Goal: Task Accomplishment & Management: Use online tool/utility

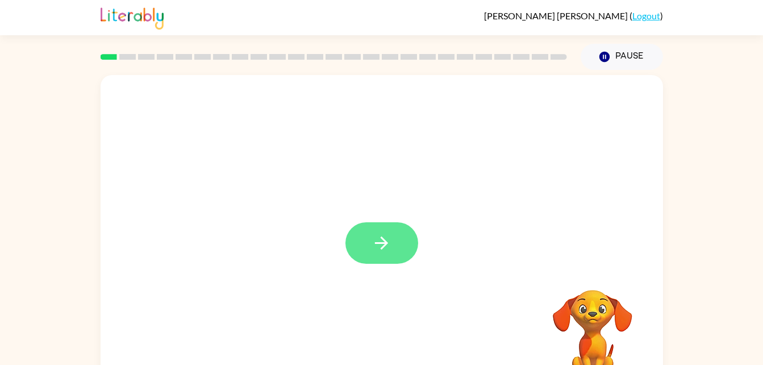
click at [373, 244] on icon "button" at bounding box center [382, 243] width 20 height 20
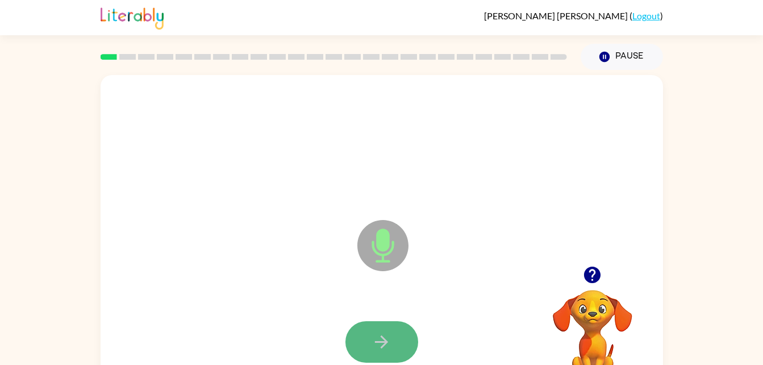
click at [371, 342] on button "button" at bounding box center [382, 341] width 73 height 41
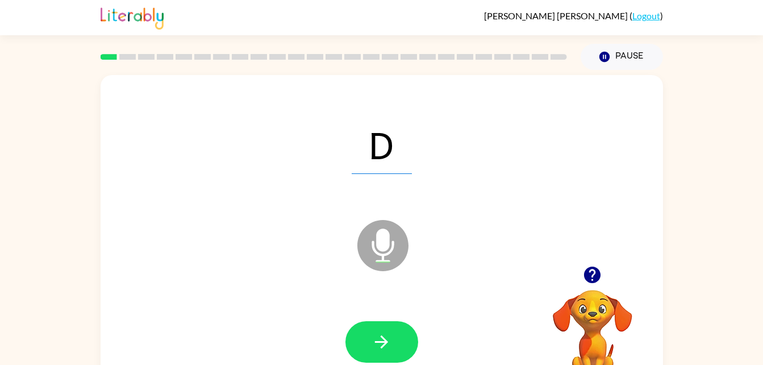
drag, startPoint x: 371, startPoint y: 342, endPoint x: 327, endPoint y: 304, distance: 57.6
click at [327, 304] on div at bounding box center [382, 342] width 540 height 93
click at [370, 336] on button "button" at bounding box center [382, 341] width 73 height 41
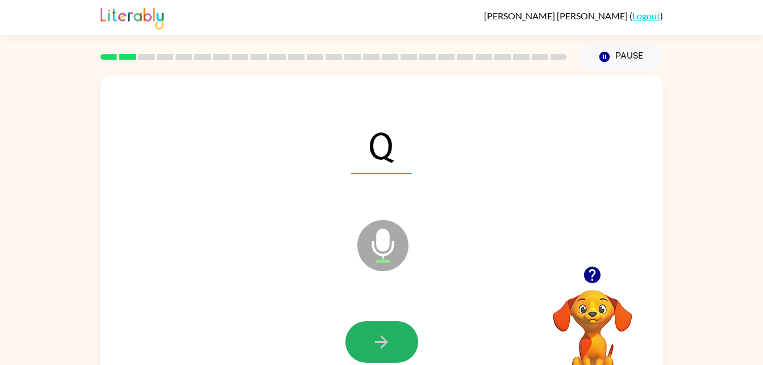
click at [365, 331] on button "button" at bounding box center [382, 341] width 73 height 41
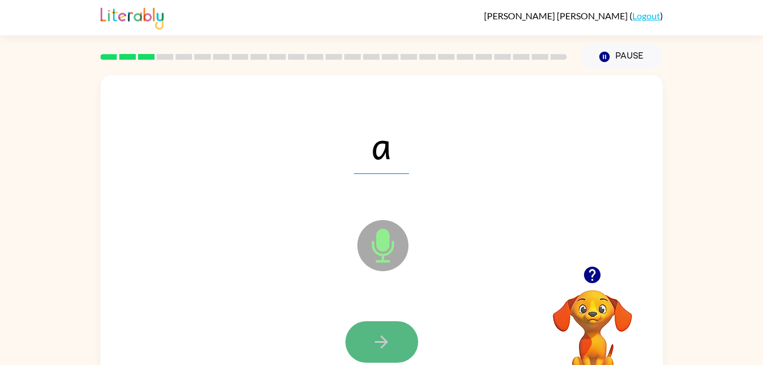
click at [368, 330] on button "button" at bounding box center [382, 341] width 73 height 41
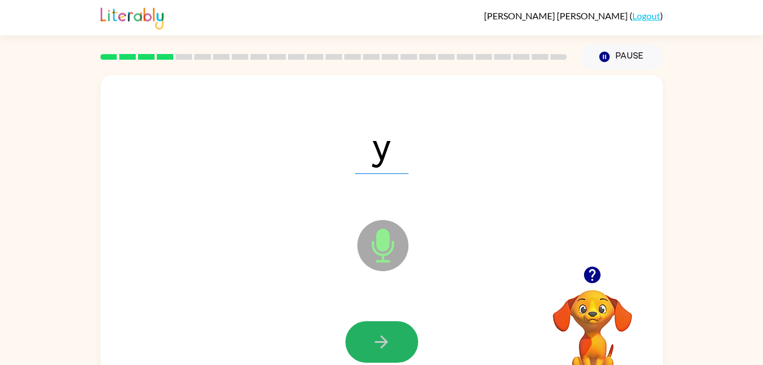
click at [368, 330] on button "button" at bounding box center [382, 341] width 73 height 41
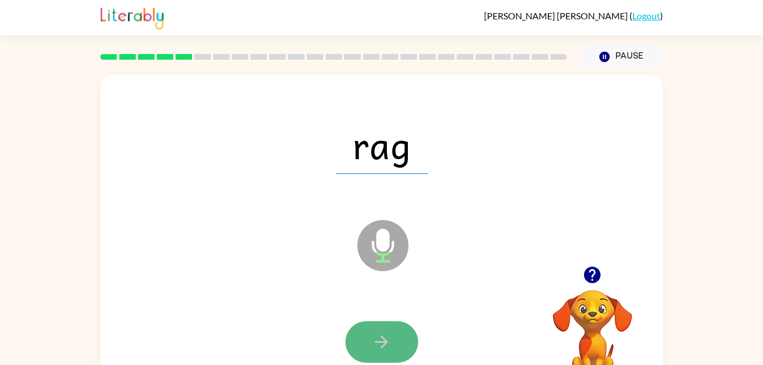
click at [386, 337] on icon "button" at bounding box center [382, 342] width 20 height 20
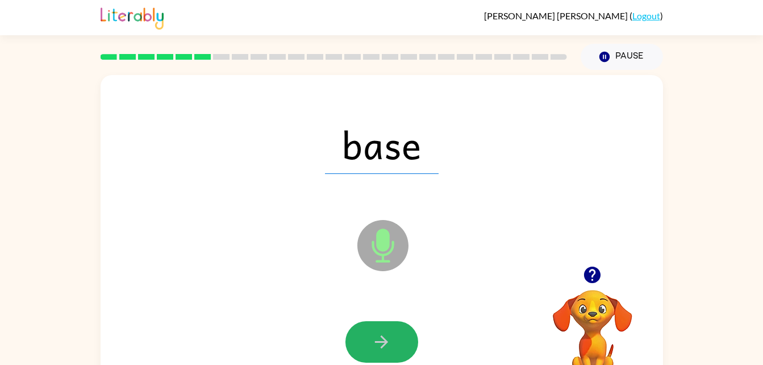
click at [389, 341] on icon "button" at bounding box center [382, 342] width 20 height 20
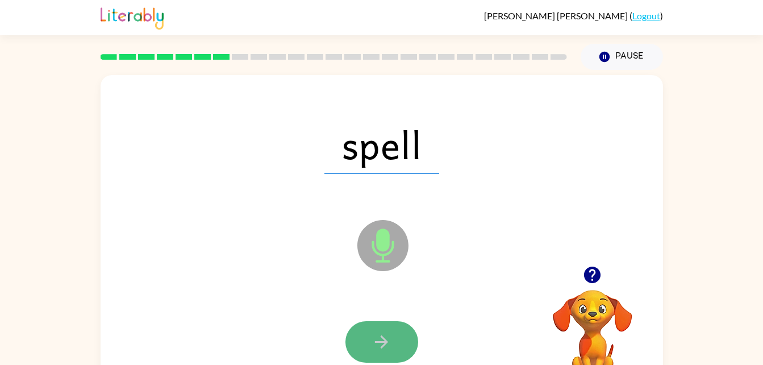
click at [389, 341] on icon "button" at bounding box center [382, 342] width 20 height 20
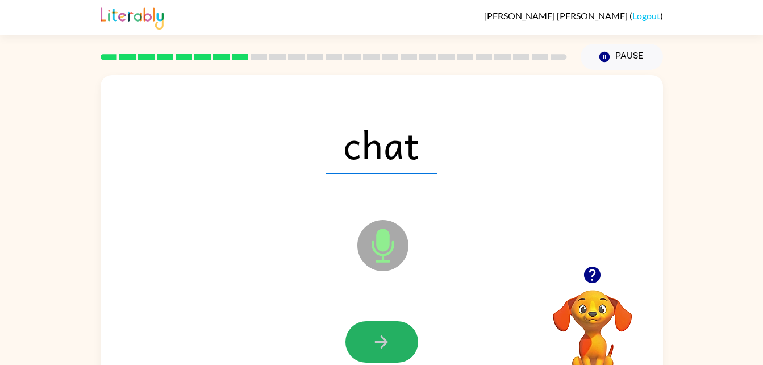
click at [389, 341] on icon "button" at bounding box center [382, 342] width 20 height 20
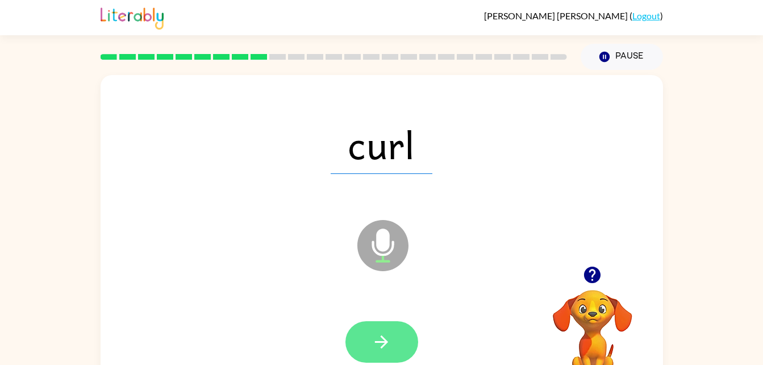
click at [388, 342] on icon "button" at bounding box center [381, 341] width 13 height 13
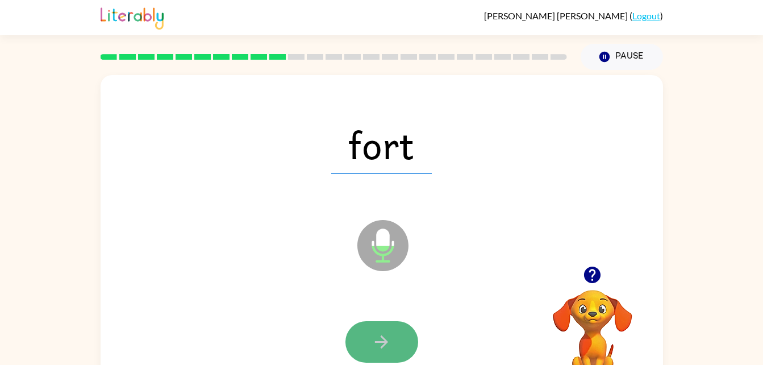
click at [392, 344] on button "button" at bounding box center [382, 341] width 73 height 41
drag, startPoint x: 392, startPoint y: 345, endPoint x: 378, endPoint y: 337, distance: 15.8
click at [378, 337] on icon "button" at bounding box center [382, 342] width 20 height 20
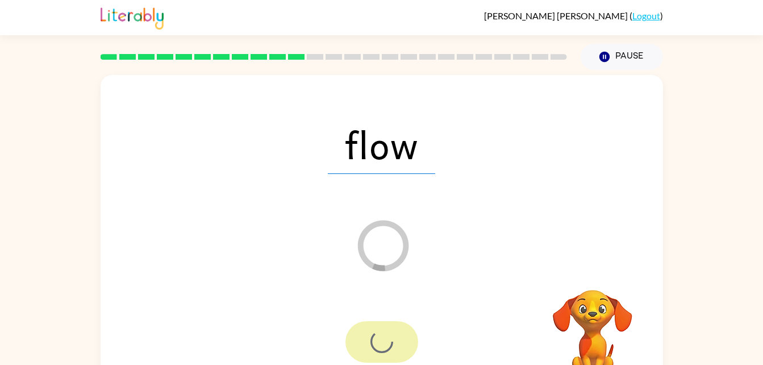
click at [378, 337] on div at bounding box center [382, 341] width 73 height 41
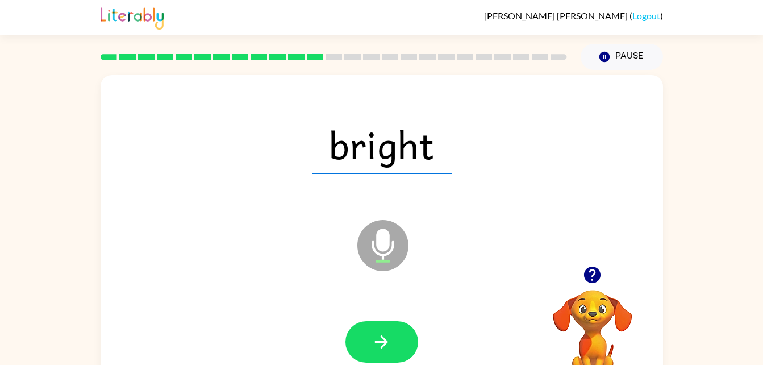
click at [378, 337] on icon "button" at bounding box center [382, 342] width 20 height 20
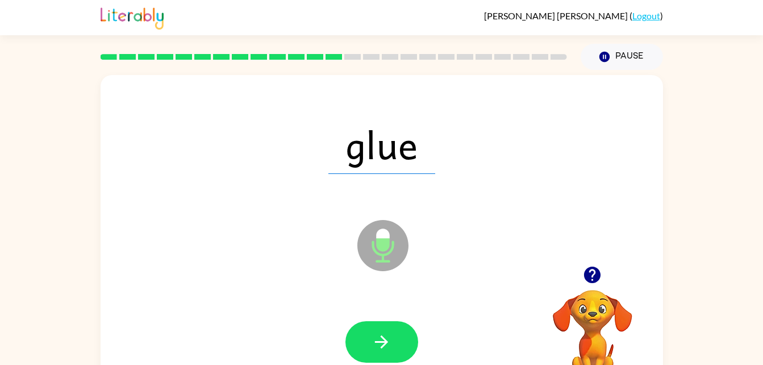
drag, startPoint x: 378, startPoint y: 337, endPoint x: 310, endPoint y: 270, distance: 95.2
click at [310, 270] on div "glue Microphone The Microphone is here when it is your turn to talk" at bounding box center [382, 237] width 563 height 325
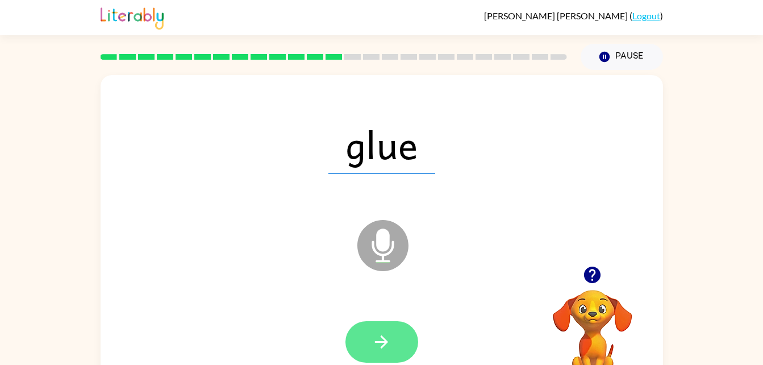
click at [381, 347] on icon "button" at bounding box center [381, 341] width 13 height 13
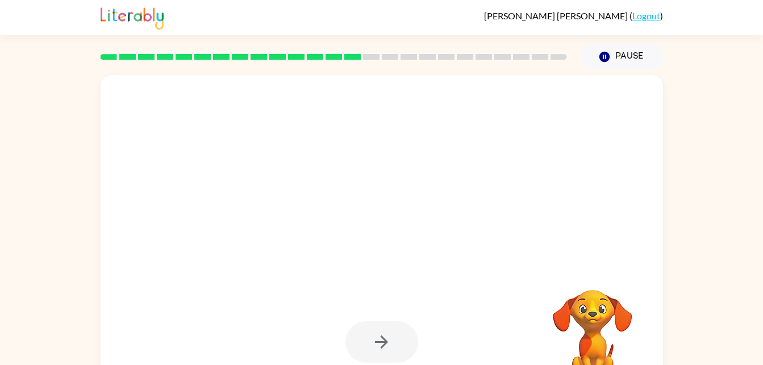
click at [381, 347] on div at bounding box center [382, 341] width 73 height 41
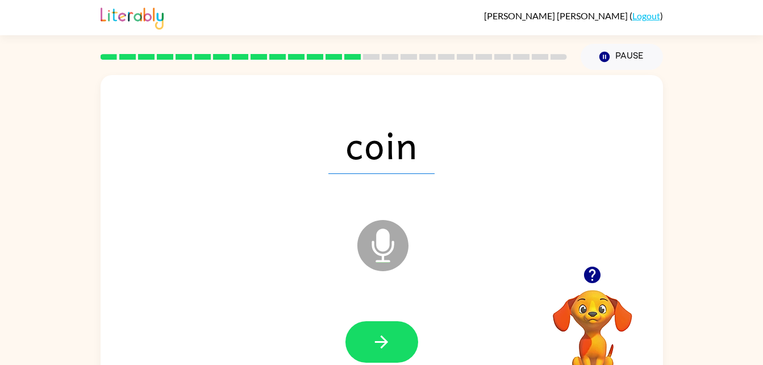
drag, startPoint x: 379, startPoint y: 336, endPoint x: 317, endPoint y: 296, distance: 73.5
click at [317, 296] on div at bounding box center [382, 342] width 540 height 93
click at [361, 339] on button "button" at bounding box center [382, 341] width 73 height 41
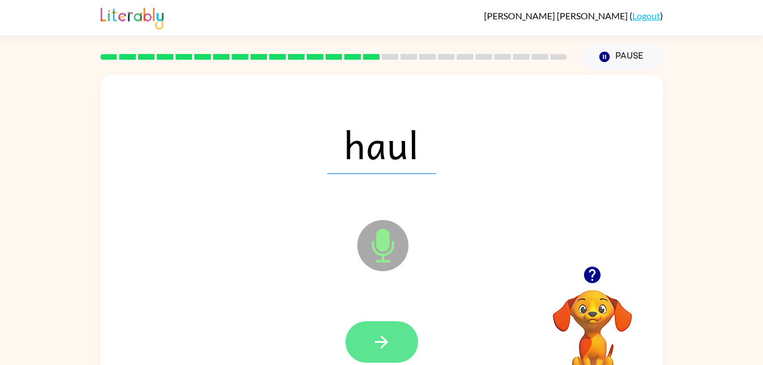
click at [362, 340] on button "button" at bounding box center [382, 341] width 73 height 41
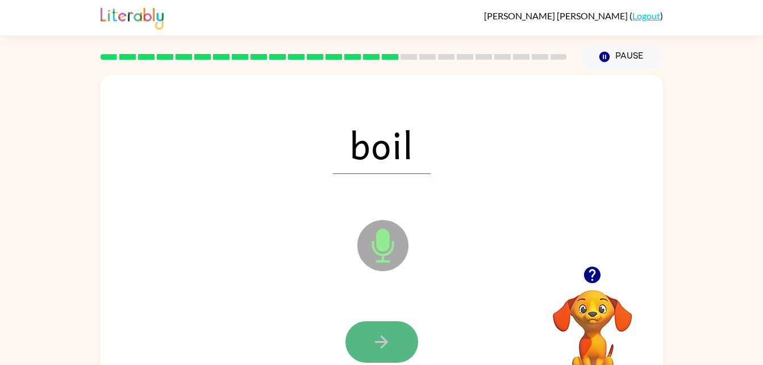
click at [360, 344] on button "button" at bounding box center [382, 341] width 73 height 41
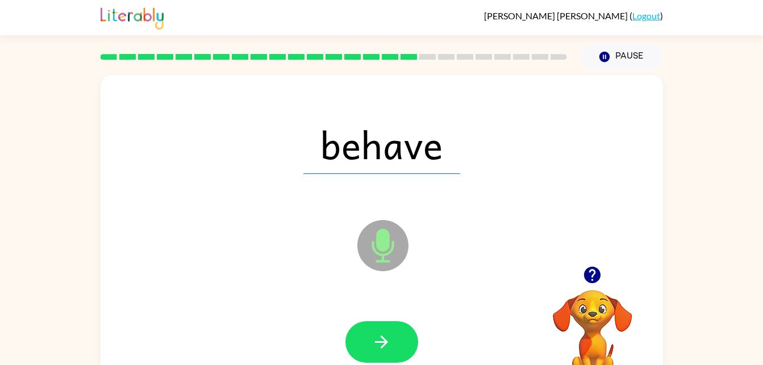
click at [360, 344] on button "button" at bounding box center [382, 341] width 73 height 41
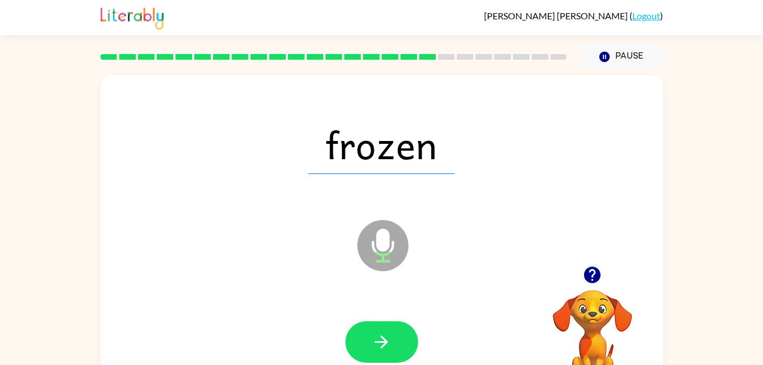
drag, startPoint x: 361, startPoint y: 343, endPoint x: 402, endPoint y: 394, distance: 64.7
click at [402, 364] on html "Clayton Dunn ( Logout ) Pause Pause frozen Microphone The Microphone is here wh…" at bounding box center [381, 200] width 763 height 400
click at [387, 347] on icon "button" at bounding box center [382, 342] width 20 height 20
drag, startPoint x: 387, startPoint y: 347, endPoint x: 330, endPoint y: 308, distance: 68.7
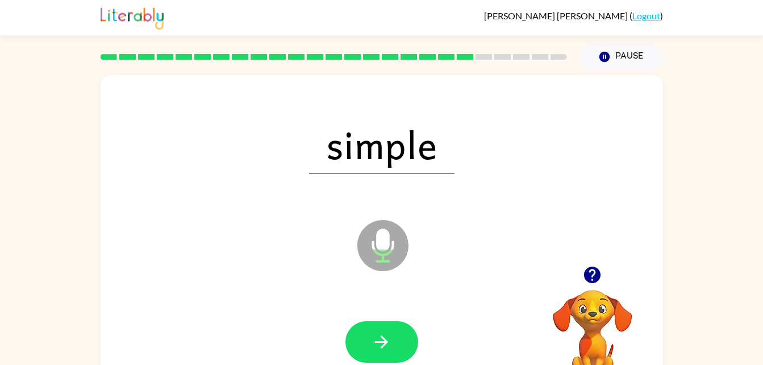
click at [330, 308] on div at bounding box center [382, 342] width 540 height 93
click at [395, 341] on button "button" at bounding box center [382, 341] width 73 height 41
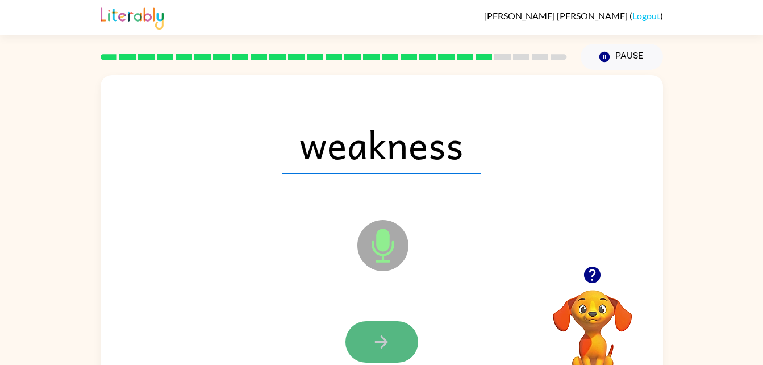
click at [397, 339] on button "button" at bounding box center [382, 341] width 73 height 41
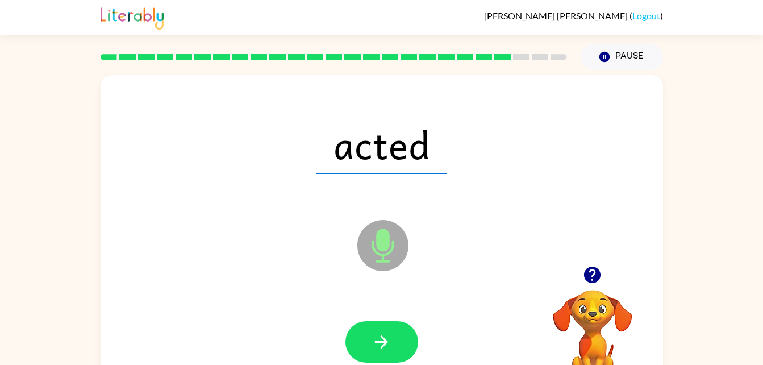
click at [397, 339] on button "button" at bounding box center [382, 341] width 73 height 41
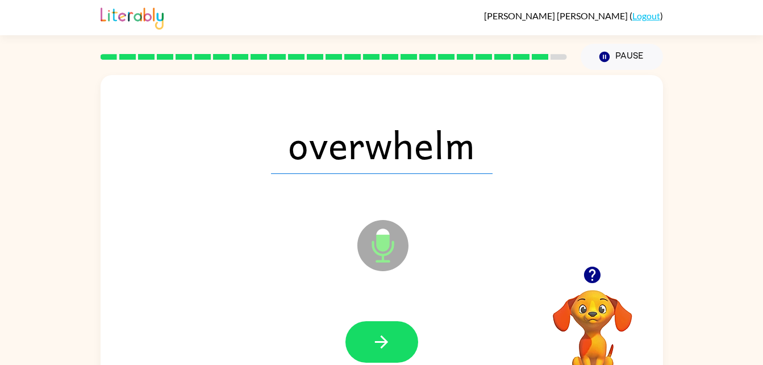
drag, startPoint x: 397, startPoint y: 339, endPoint x: 340, endPoint y: 331, distance: 57.3
click at [340, 331] on div at bounding box center [382, 342] width 540 height 93
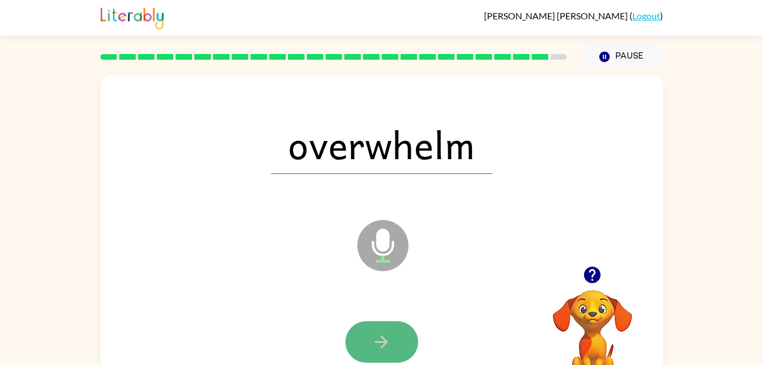
click at [359, 338] on button "button" at bounding box center [382, 341] width 73 height 41
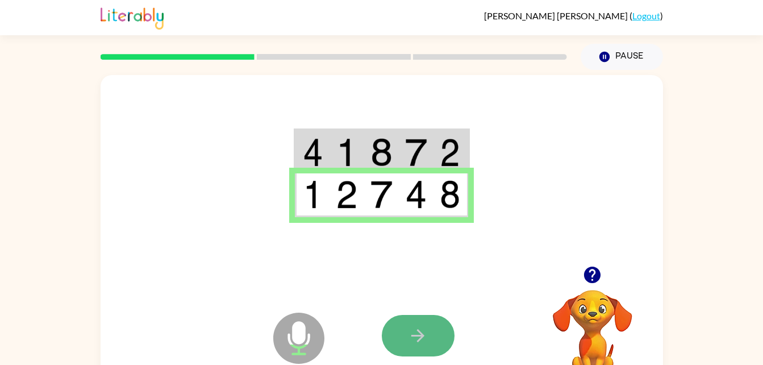
click at [437, 344] on button "button" at bounding box center [418, 335] width 73 height 41
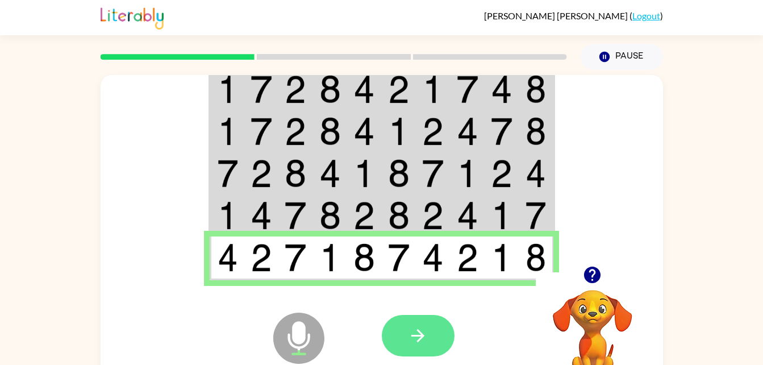
click at [430, 344] on button "button" at bounding box center [418, 335] width 73 height 41
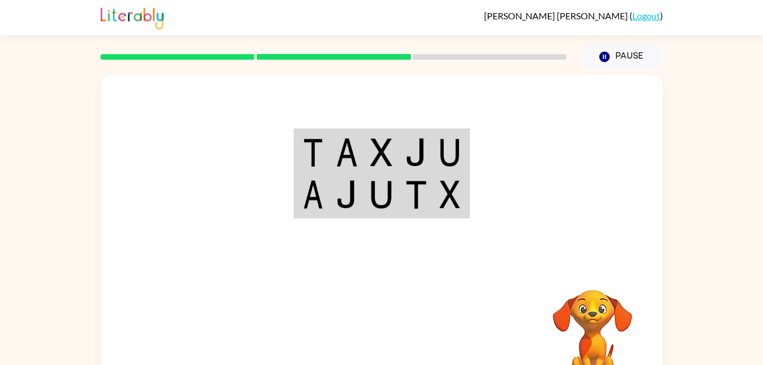
click at [186, 267] on div "Your browser must support playing .mp4 files to use Literably. Please try using…" at bounding box center [382, 237] width 563 height 325
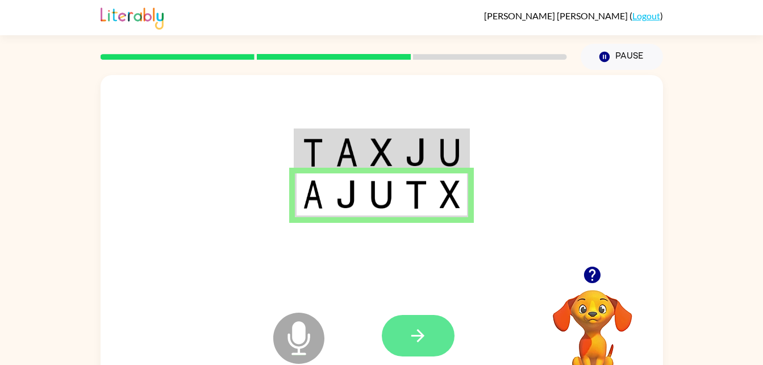
click at [419, 338] on icon "button" at bounding box center [418, 336] width 20 height 20
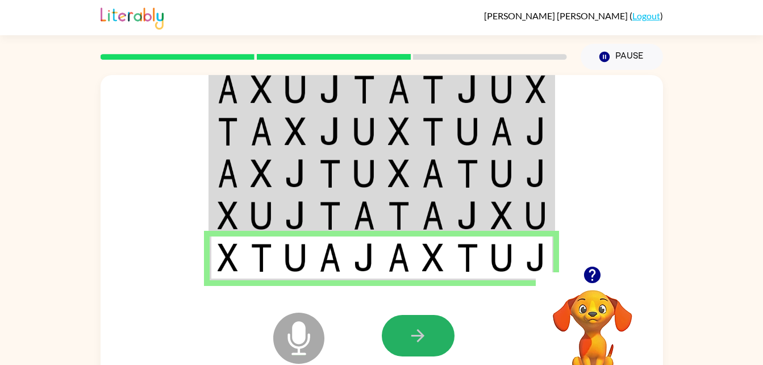
click at [419, 339] on icon "button" at bounding box center [417, 335] width 13 height 13
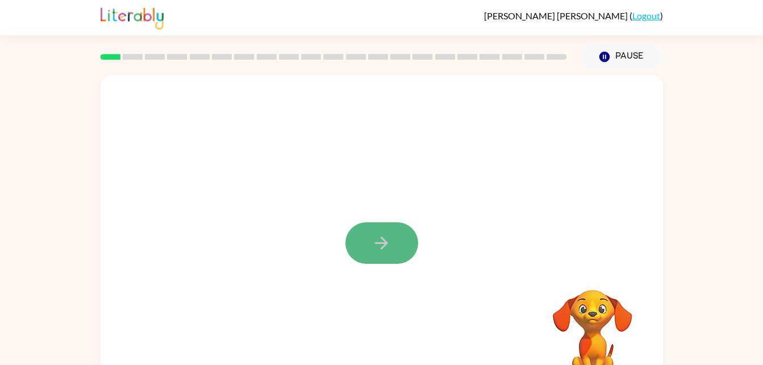
click at [381, 253] on icon "button" at bounding box center [382, 243] width 20 height 20
click at [381, 253] on div at bounding box center [382, 237] width 563 height 325
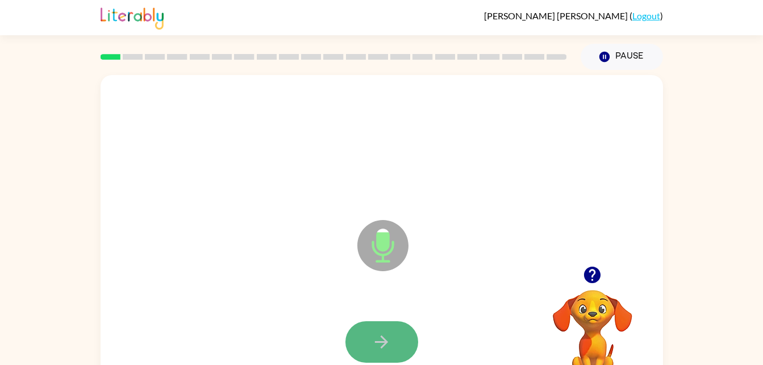
click at [396, 340] on button "button" at bounding box center [382, 341] width 73 height 41
click at [396, 337] on button "button" at bounding box center [382, 341] width 73 height 41
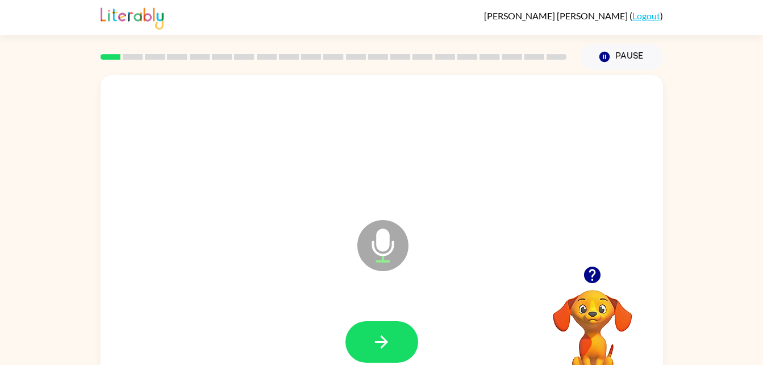
drag, startPoint x: 396, startPoint y: 337, endPoint x: 327, endPoint y: 296, distance: 80.0
click at [327, 296] on div at bounding box center [382, 342] width 540 height 93
click at [387, 346] on icon "button" at bounding box center [382, 342] width 20 height 20
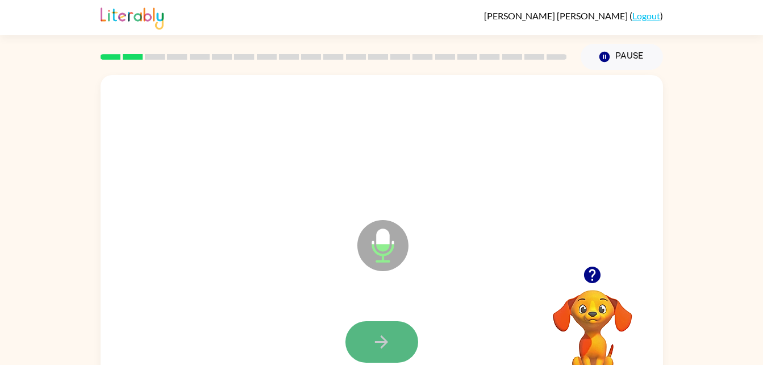
click at [388, 345] on icon "button" at bounding box center [382, 342] width 20 height 20
click at [387, 339] on icon "button" at bounding box center [382, 342] width 20 height 20
click at [401, 343] on button "button" at bounding box center [382, 341] width 73 height 41
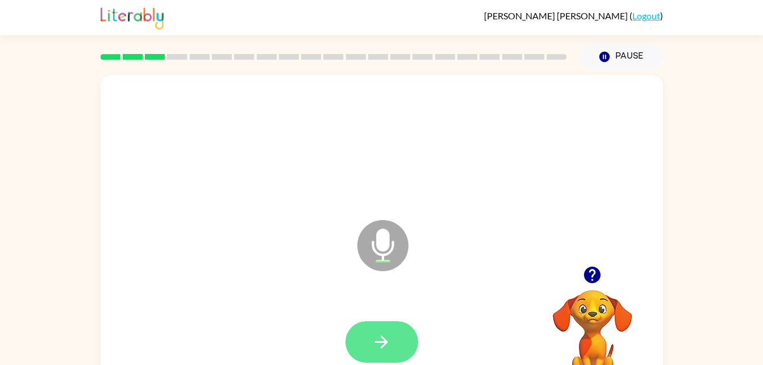
click at [406, 342] on button "button" at bounding box center [382, 341] width 73 height 41
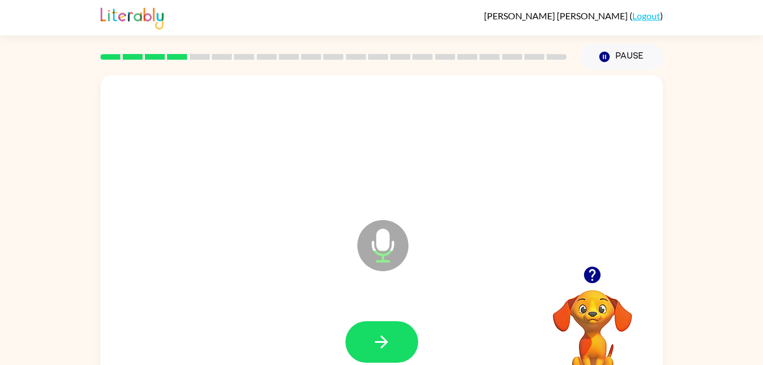
drag, startPoint x: 406, startPoint y: 341, endPoint x: 355, endPoint y: 293, distance: 69.6
click at [355, 293] on icon "Microphone The Microphone is here when it is your turn to talk" at bounding box center [440, 259] width 170 height 85
click at [400, 349] on button "button" at bounding box center [382, 341] width 73 height 41
click at [404, 347] on button "button" at bounding box center [382, 341] width 73 height 41
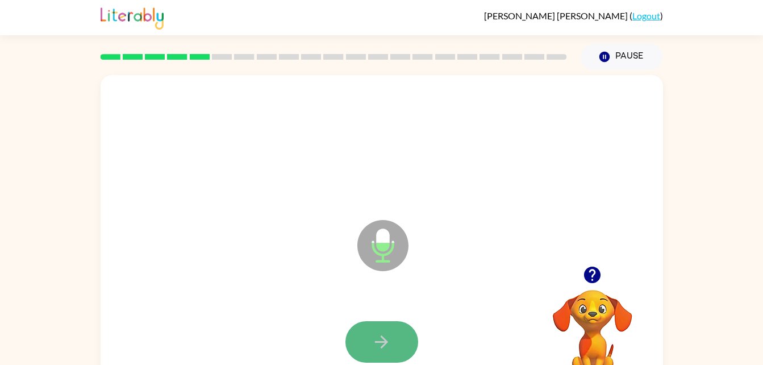
click at [402, 340] on button "button" at bounding box center [382, 341] width 73 height 41
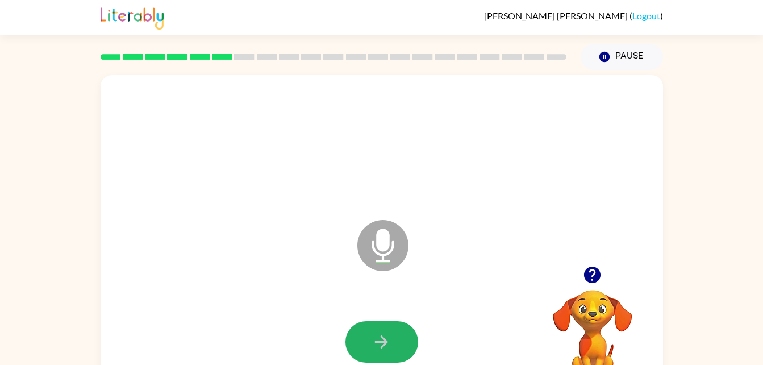
click at [402, 340] on button "button" at bounding box center [382, 341] width 73 height 41
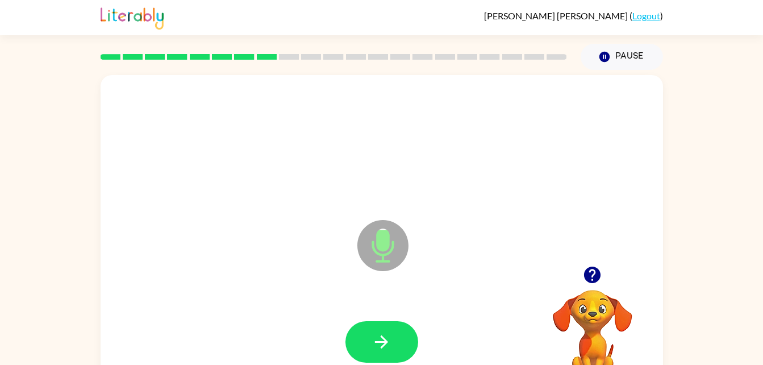
click at [402, 340] on button "button" at bounding box center [382, 341] width 73 height 41
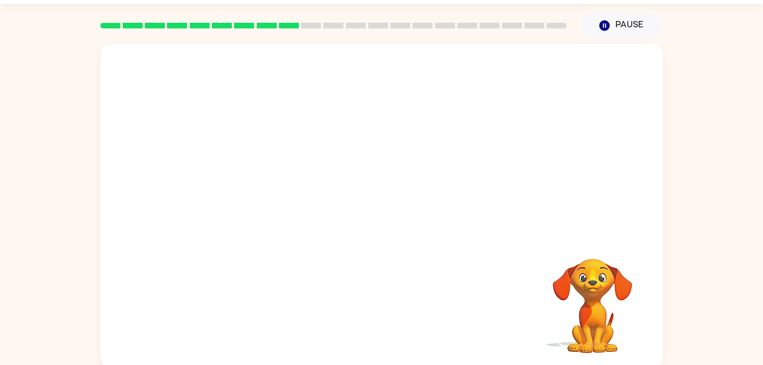
scroll to position [35, 0]
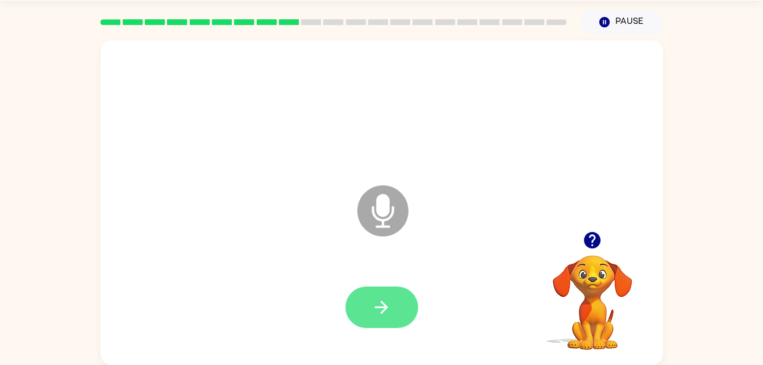
click at [382, 292] on button "button" at bounding box center [382, 306] width 73 height 41
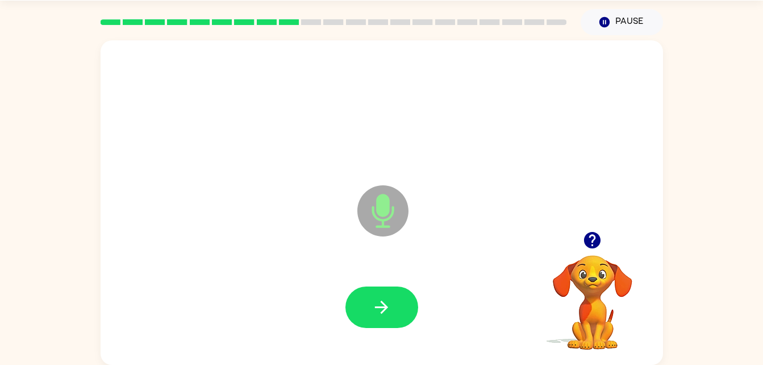
click at [381, 291] on button "button" at bounding box center [382, 306] width 73 height 41
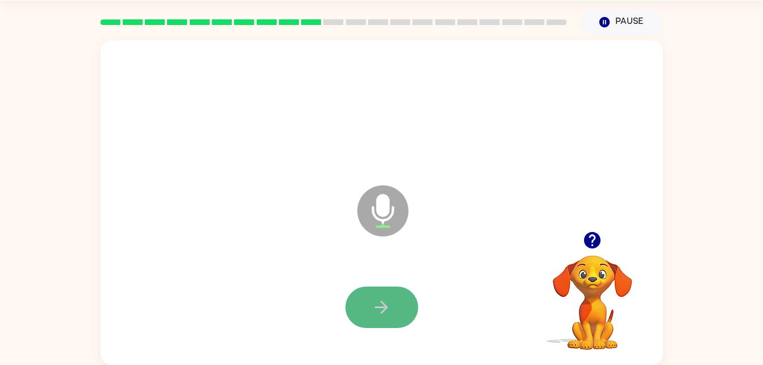
click at [381, 291] on button "button" at bounding box center [382, 306] width 73 height 41
click at [377, 290] on button "button" at bounding box center [382, 306] width 73 height 41
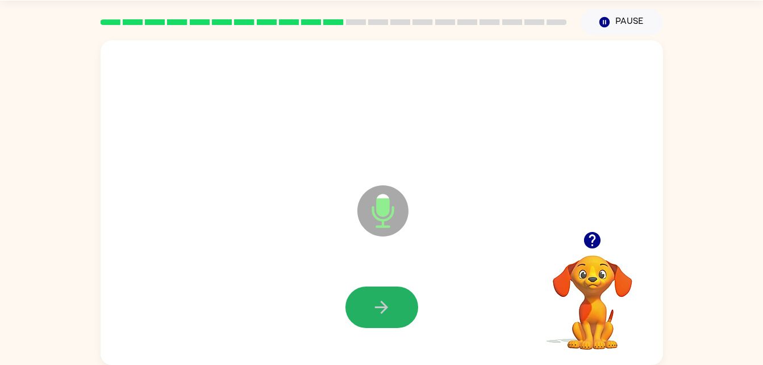
click at [373, 301] on icon "button" at bounding box center [382, 307] width 20 height 20
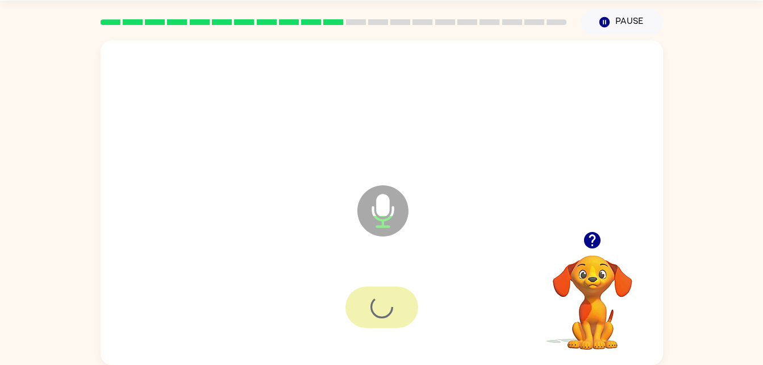
click at [373, 301] on div at bounding box center [382, 306] width 73 height 41
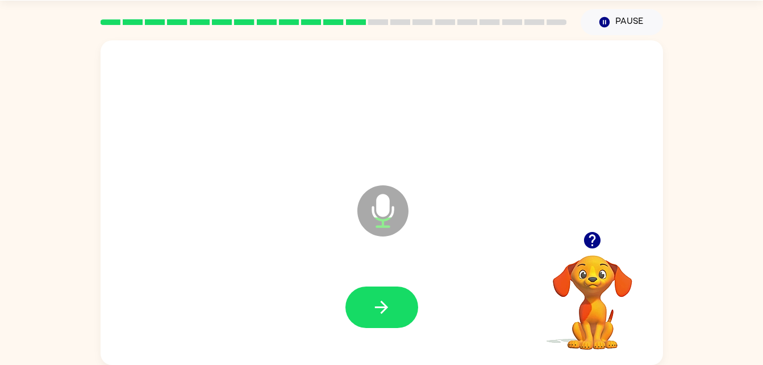
click at [373, 301] on icon "button" at bounding box center [382, 307] width 20 height 20
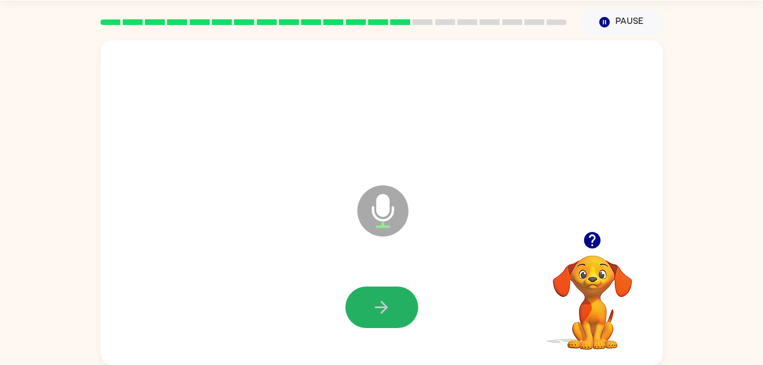
click at [375, 302] on icon "button" at bounding box center [382, 307] width 20 height 20
click at [376, 302] on icon "button" at bounding box center [382, 307] width 20 height 20
drag, startPoint x: 376, startPoint y: 302, endPoint x: 366, endPoint y: 301, distance: 9.7
click at [366, 301] on button "button" at bounding box center [382, 306] width 73 height 41
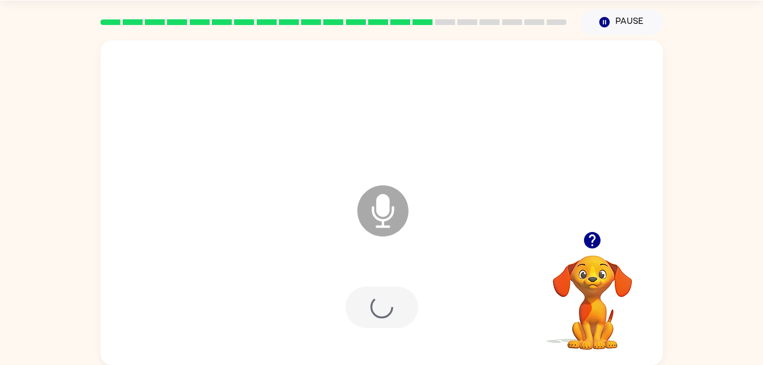
click at [366, 301] on div at bounding box center [382, 306] width 73 height 41
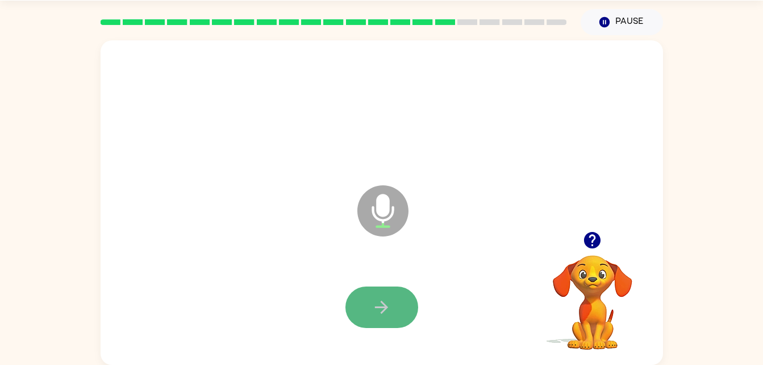
click at [366, 301] on button "button" at bounding box center [382, 306] width 73 height 41
click at [366, 302] on button "button" at bounding box center [382, 306] width 73 height 41
click at [366, 301] on button "button" at bounding box center [382, 306] width 73 height 41
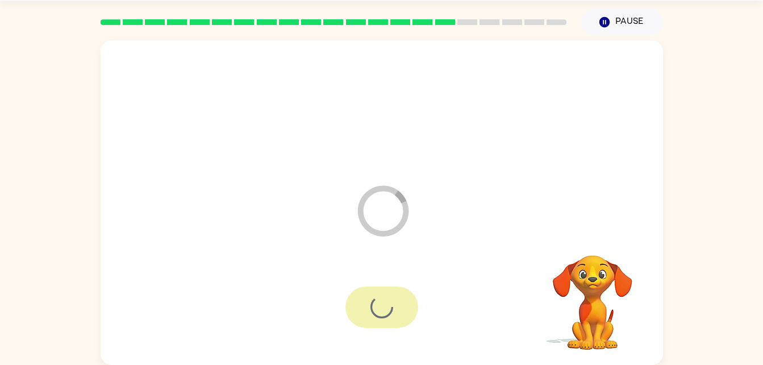
click at [366, 301] on div at bounding box center [382, 306] width 73 height 41
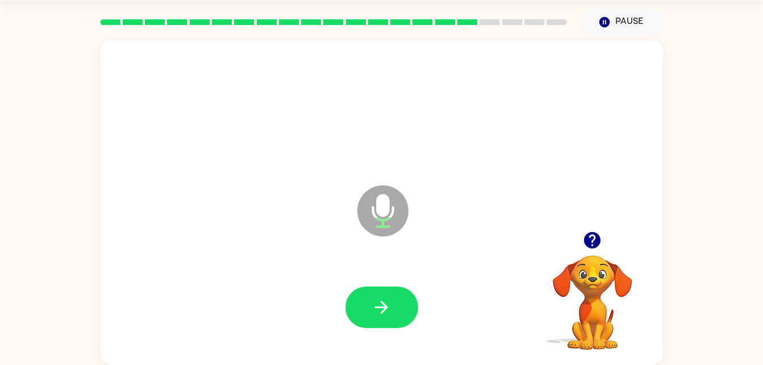
drag, startPoint x: 366, startPoint y: 301, endPoint x: 304, endPoint y: 277, distance: 66.4
click at [304, 277] on div at bounding box center [382, 307] width 540 height 93
click at [371, 297] on button "button" at bounding box center [382, 306] width 73 height 41
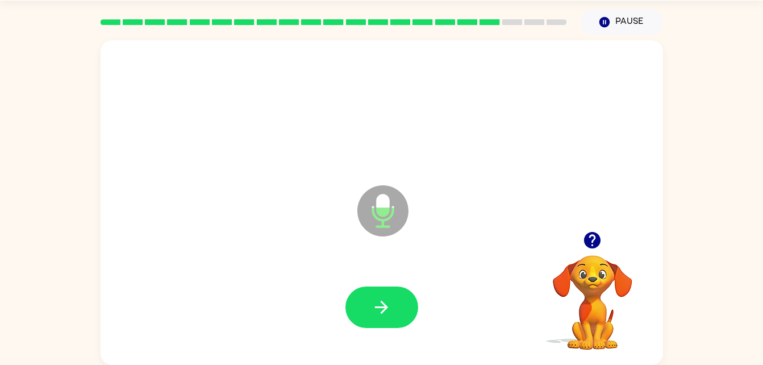
click at [371, 297] on button "button" at bounding box center [382, 306] width 73 height 41
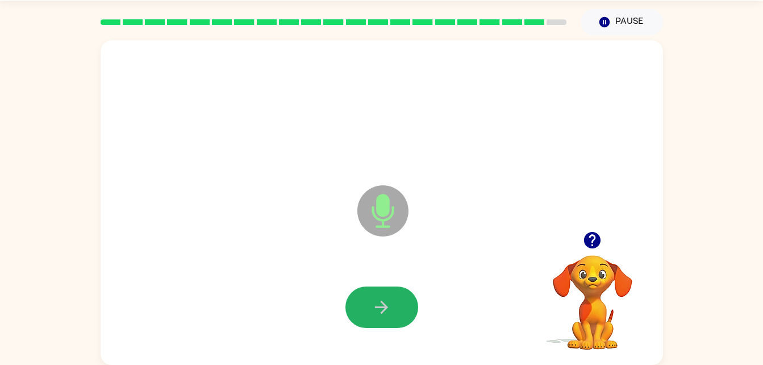
click at [371, 297] on button "button" at bounding box center [382, 306] width 73 height 41
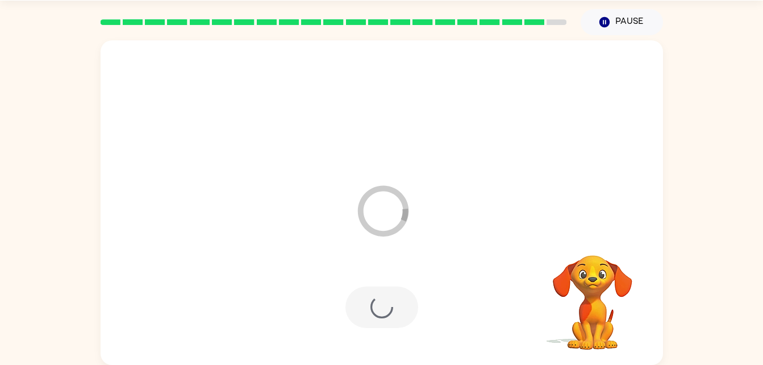
scroll to position [14, 0]
